Goal: Use online tool/utility

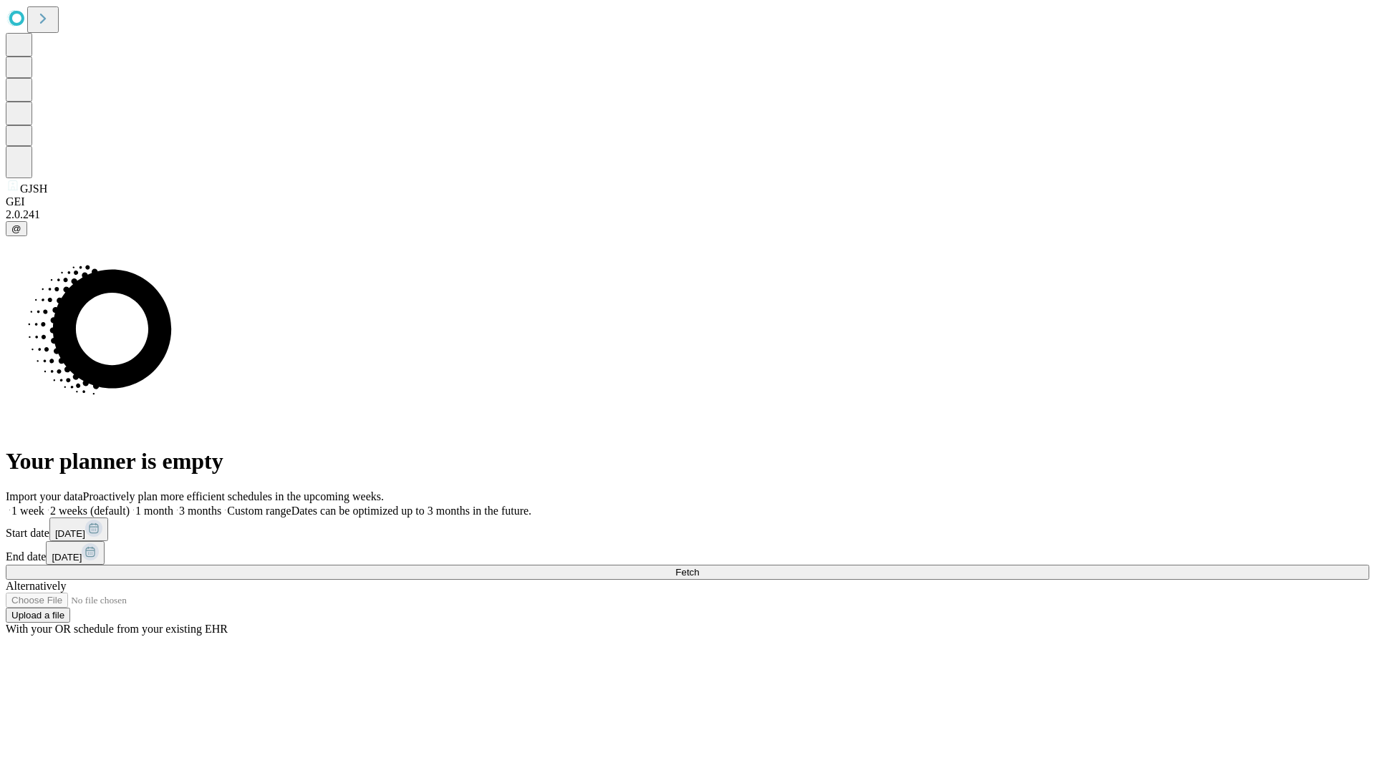
click at [699, 567] on span "Fetch" at bounding box center [687, 572] width 24 height 11
